Goal: Check status

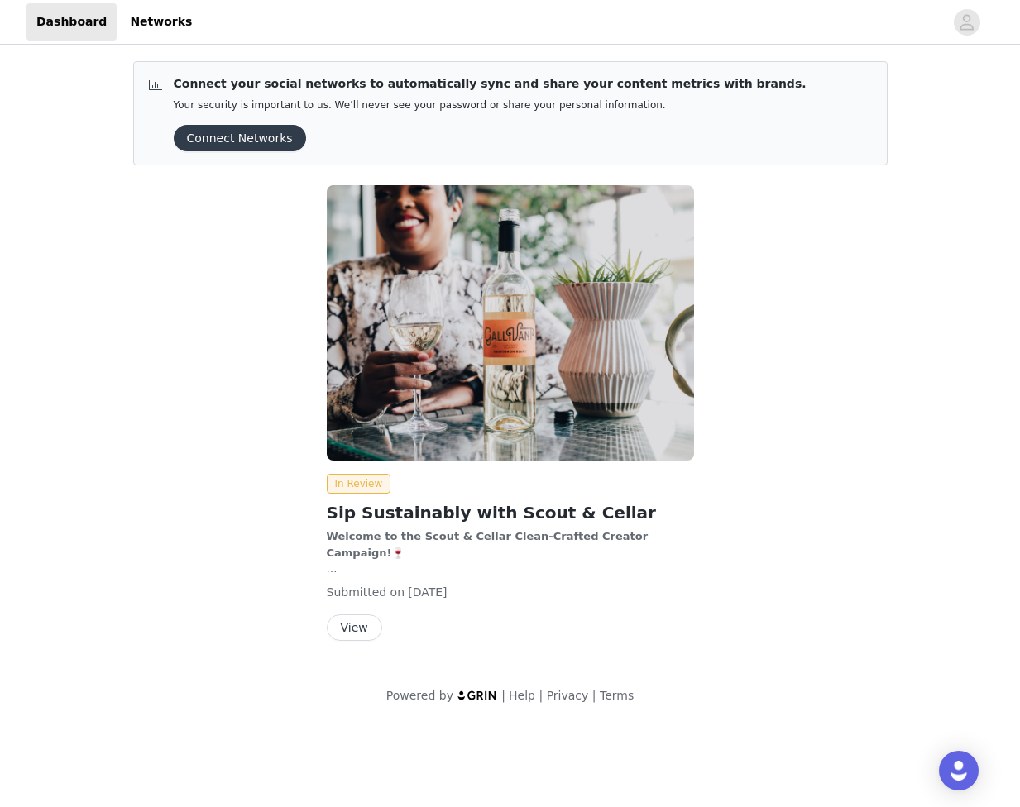
click at [361, 633] on button "View" at bounding box center [354, 627] width 55 height 26
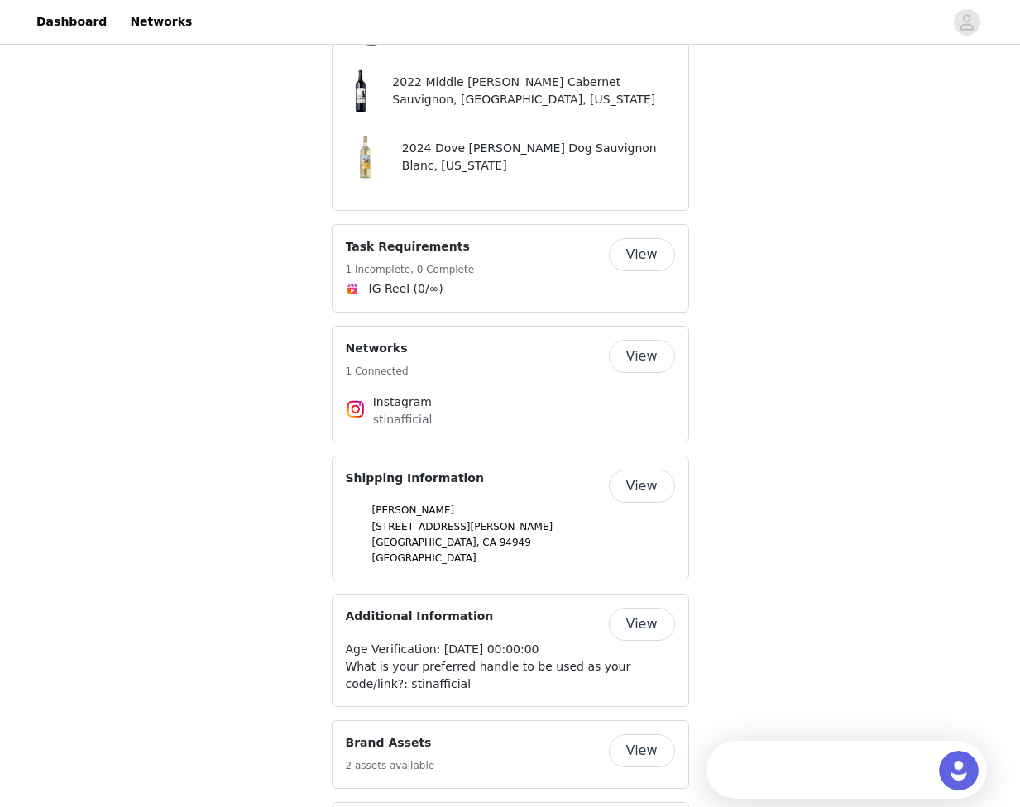
scroll to position [1209, 0]
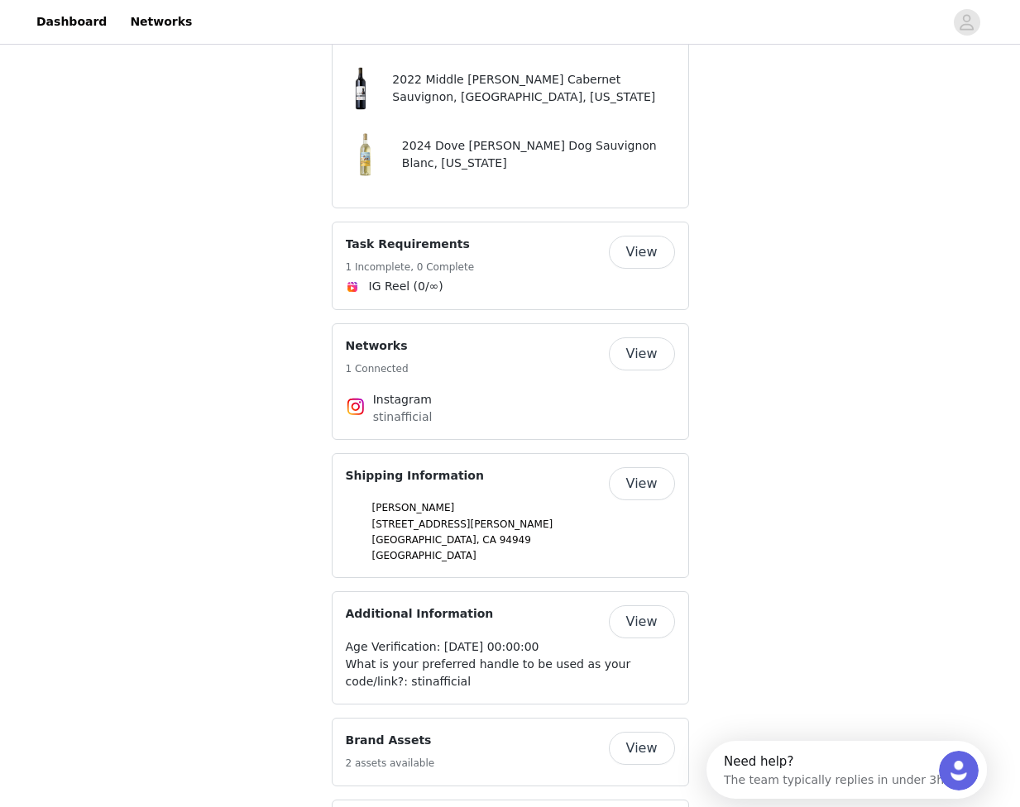
click at [652, 605] on button "View" at bounding box center [642, 621] width 66 height 33
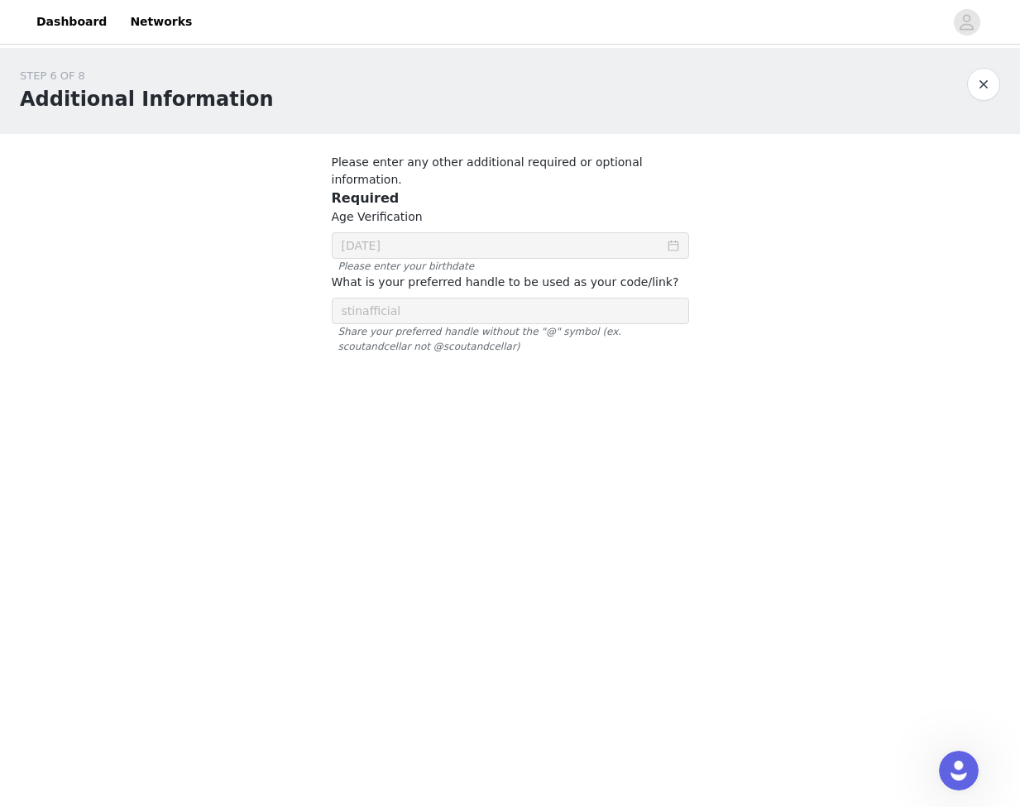
click at [668, 240] on icon "icon: calendar" at bounding box center [673, 246] width 12 height 12
click at [671, 240] on icon "icon: calendar" at bounding box center [673, 246] width 12 height 12
